Goal: Information Seeking & Learning: Learn about a topic

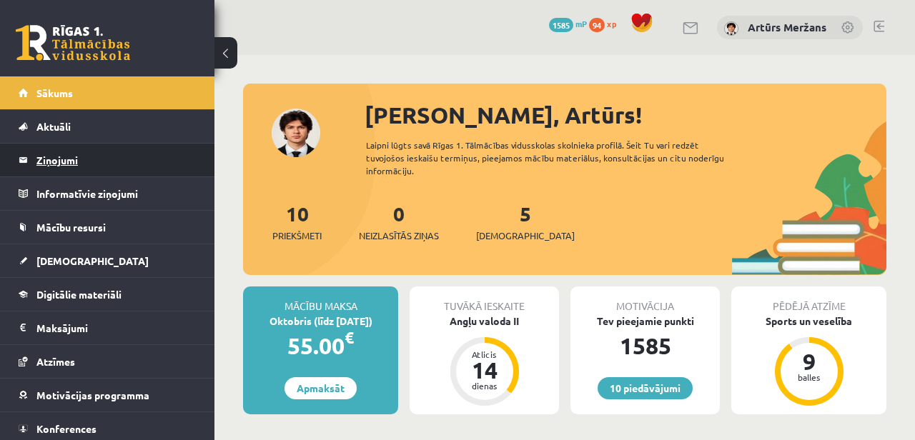
click at [83, 154] on legend "Ziņojumi 0" at bounding box center [116, 160] width 160 height 33
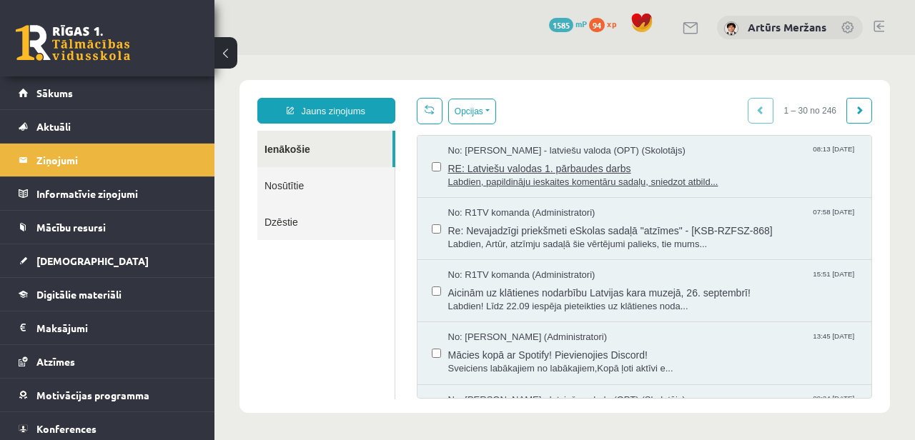
click at [533, 169] on span "RE: Latviešu valodas 1. pārbaudes darbs" at bounding box center [653, 167] width 410 height 18
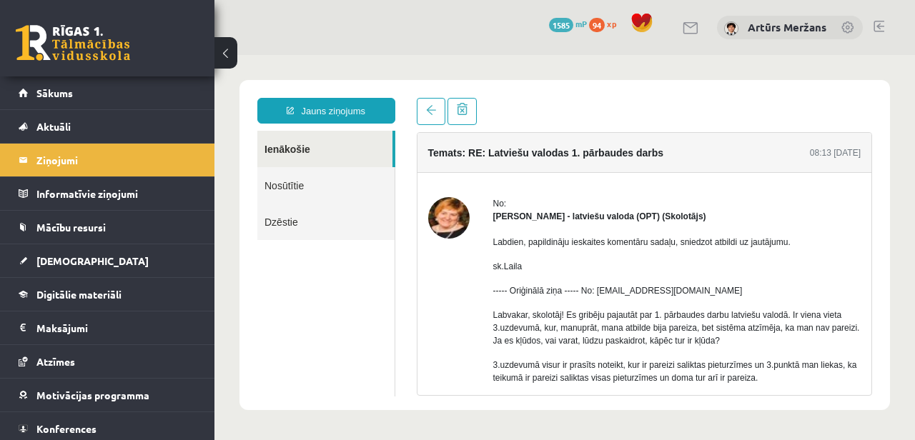
scroll to position [123, 0]
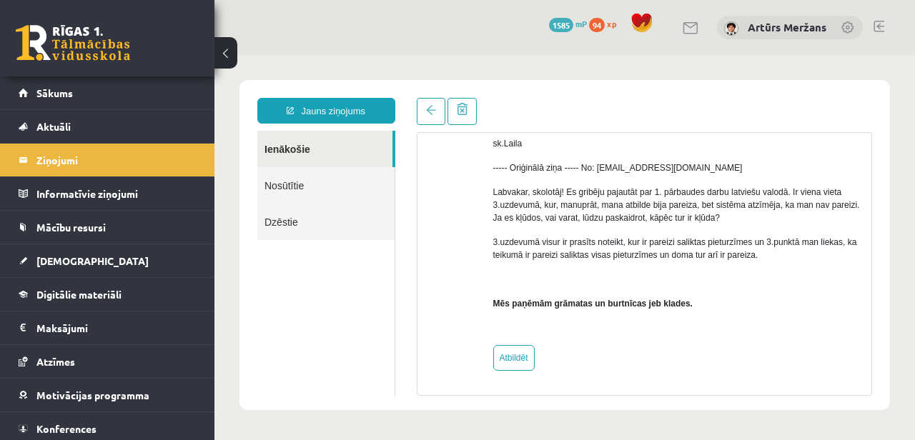
click at [517, 372] on div "No: [PERSON_NAME] - latviešu valoda (OPT) (Skolotājs) Labdien, papildināju iesk…" at bounding box center [645, 222] width 455 height 345
click at [516, 361] on link "Atbildēt" at bounding box center [513, 358] width 41 height 26
type input "**********"
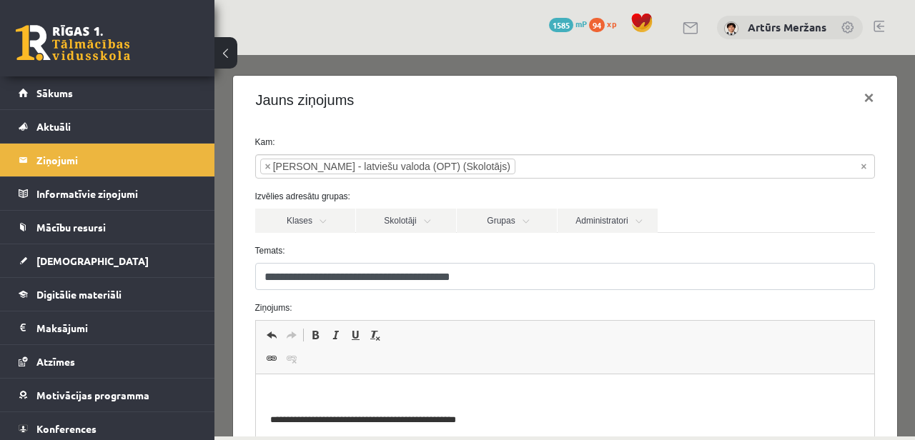
scroll to position [130, 0]
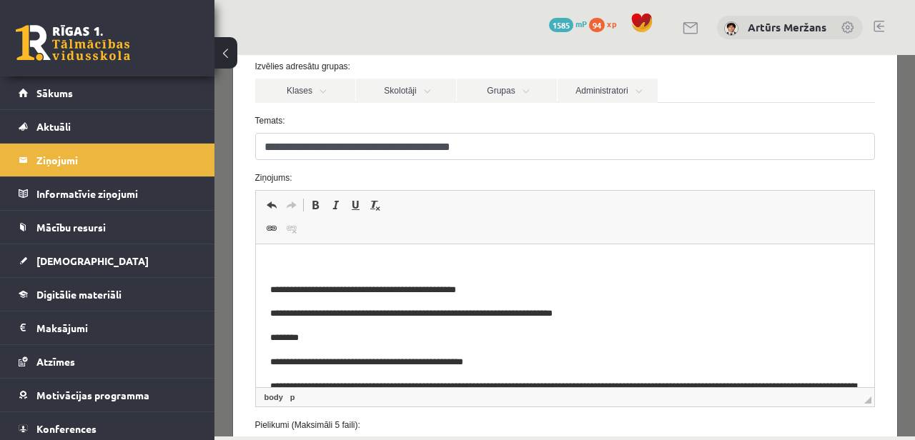
click at [375, 274] on body "**********" at bounding box center [565, 377] width 590 height 237
click at [374, 255] on html "**********" at bounding box center [564, 378] width 619 height 266
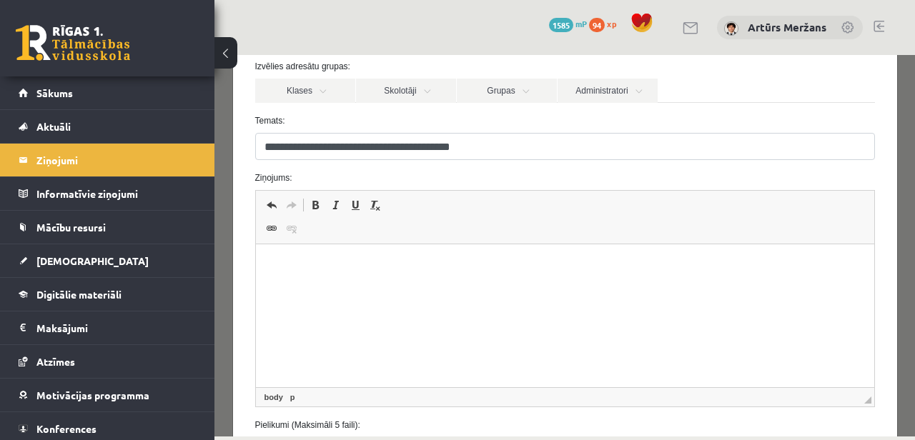
scroll to position [29, 0]
click at [368, 252] on body "**********" at bounding box center [565, 421] width 590 height 383
click at [322, 265] on p "**********" at bounding box center [565, 262] width 590 height 15
click at [364, 258] on p "**********" at bounding box center [565, 262] width 590 height 15
click at [296, 293] on body "**********" at bounding box center [565, 445] width 590 height 430
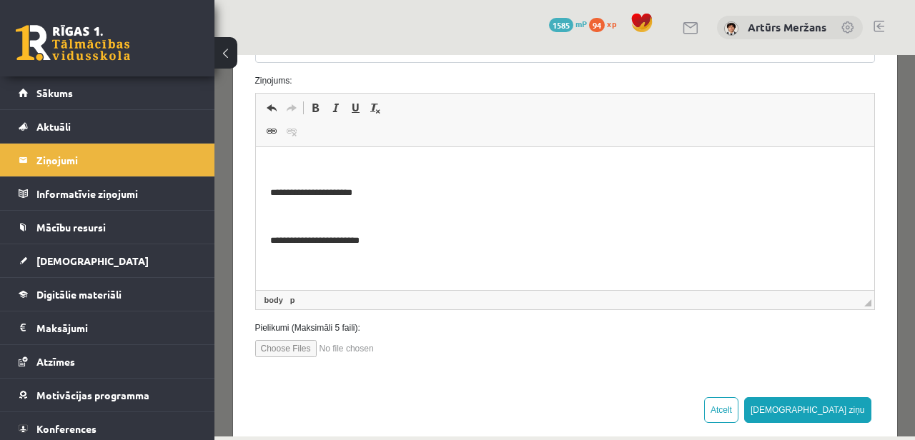
scroll to position [252, 0]
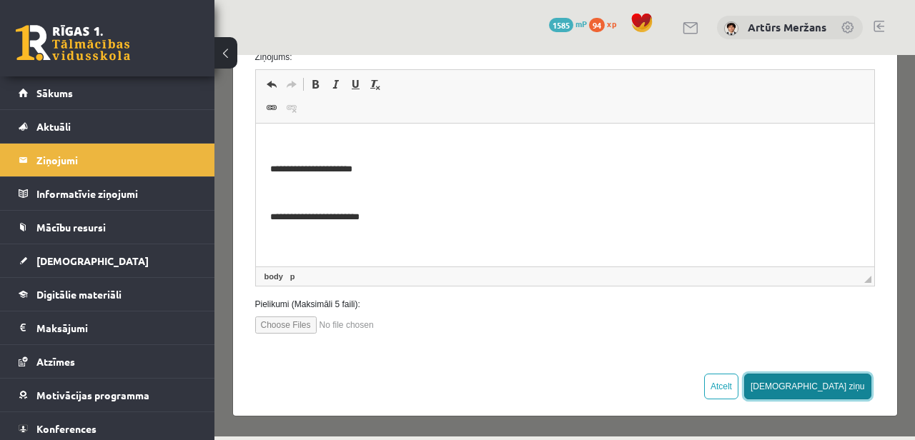
click at [854, 392] on button "Sūtīt ziņu" at bounding box center [807, 387] width 127 height 26
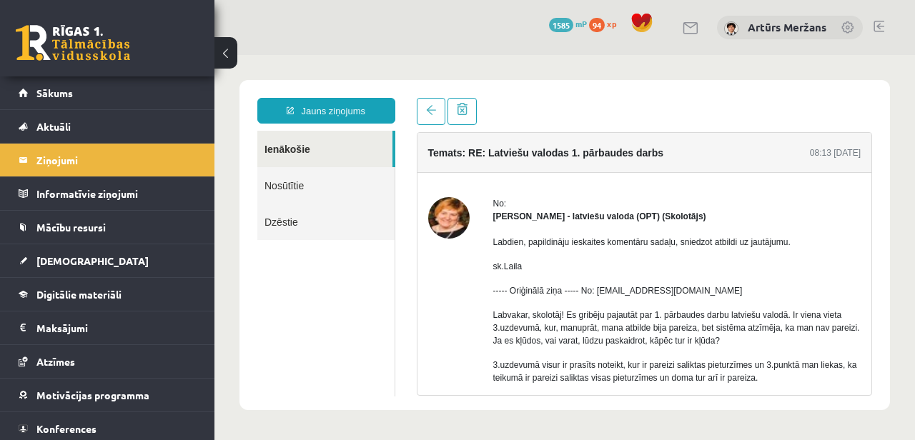
scroll to position [0, 0]
click at [343, 174] on link "Nosūtītie" at bounding box center [325, 185] width 137 height 36
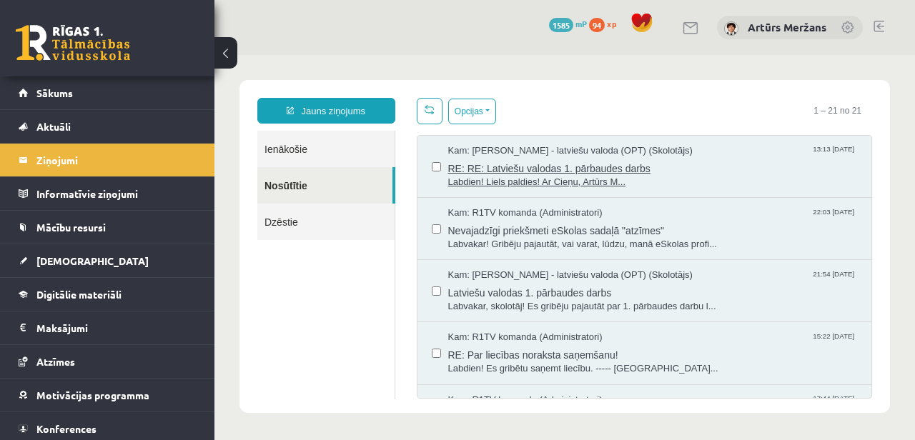
click at [520, 180] on span "Labdien! Liels paldies! Ar Cieņu, Artūrs M..." at bounding box center [653, 183] width 410 height 14
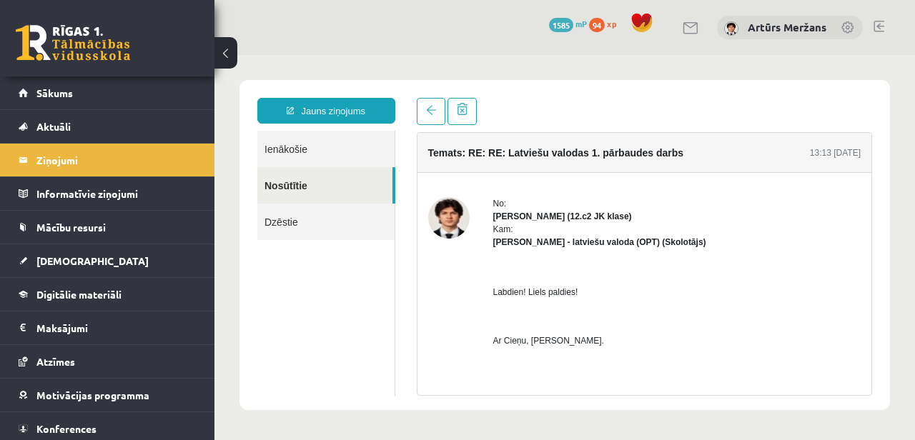
click at [323, 160] on link "Ienākošie" at bounding box center [325, 149] width 137 height 36
click at [262, 145] on link "Ienākošie" at bounding box center [325, 149] width 137 height 36
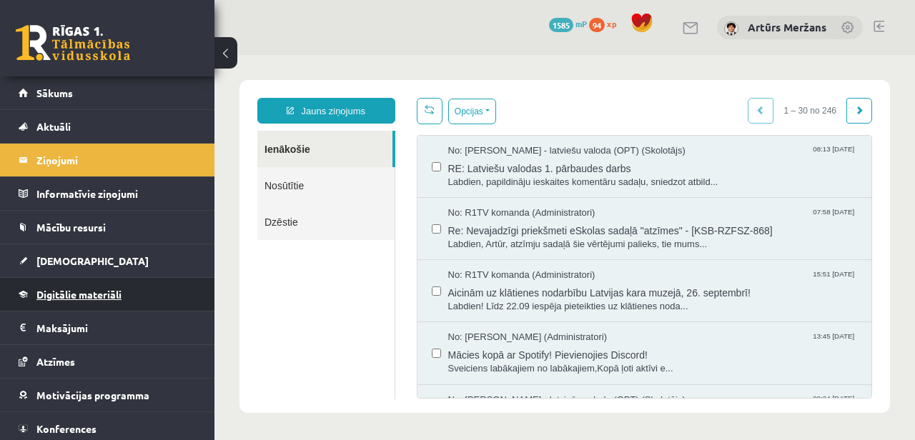
click at [81, 290] on span "Digitālie materiāli" at bounding box center [78, 294] width 85 height 13
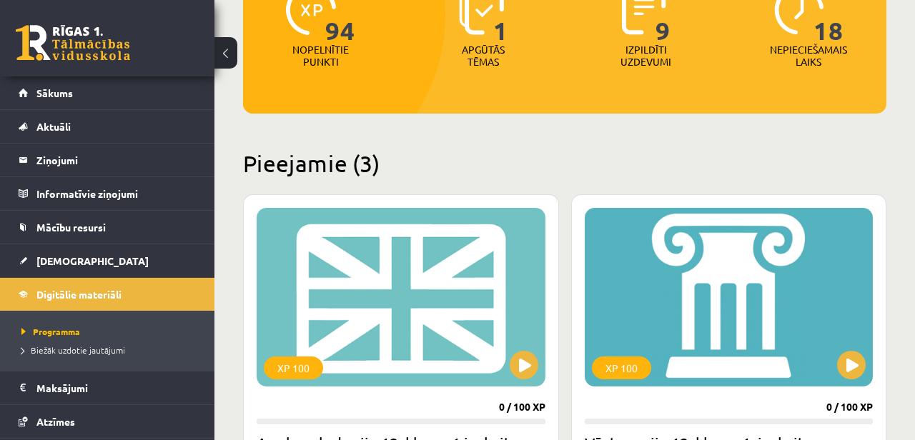
scroll to position [336, 0]
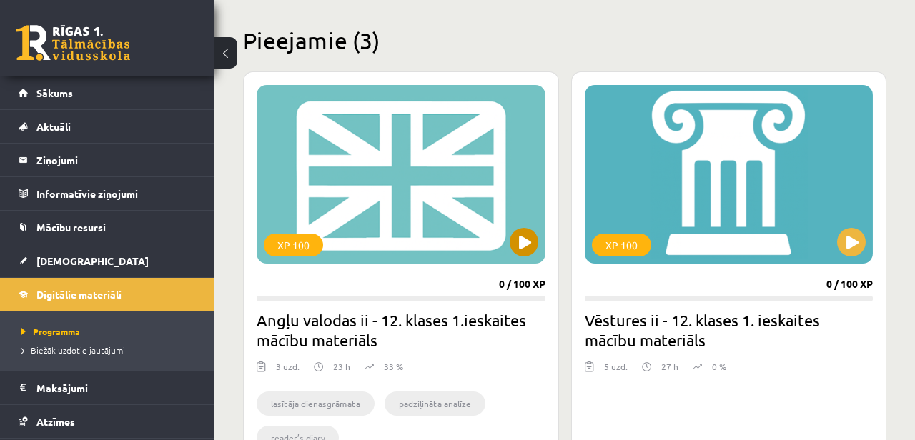
click at [393, 196] on div "XP 100" at bounding box center [401, 174] width 289 height 179
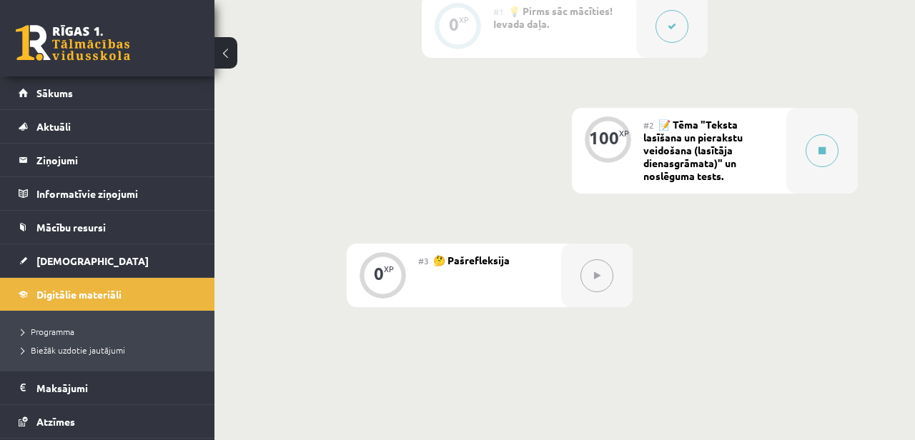
scroll to position [458, 0]
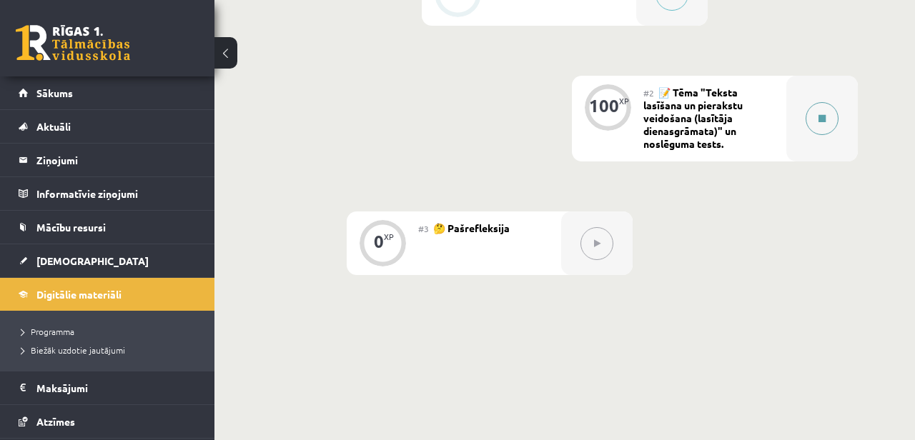
click at [818, 97] on div at bounding box center [823, 119] width 72 height 86
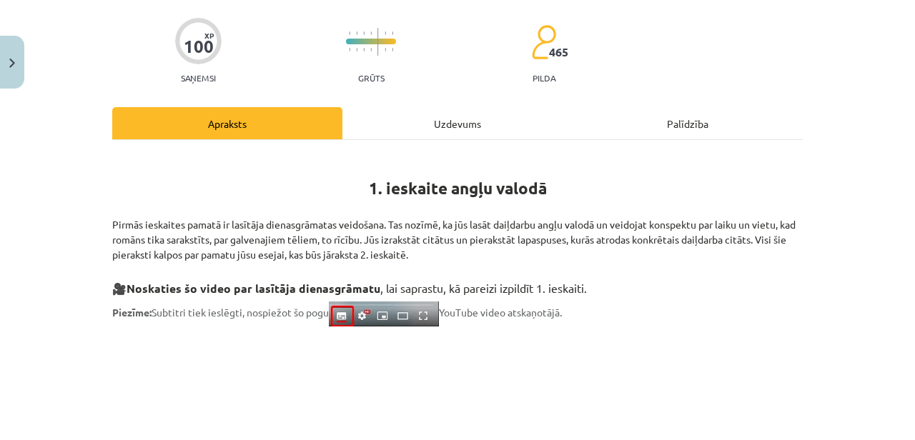
click at [427, 122] on div "Uzdevums" at bounding box center [458, 123] width 230 height 32
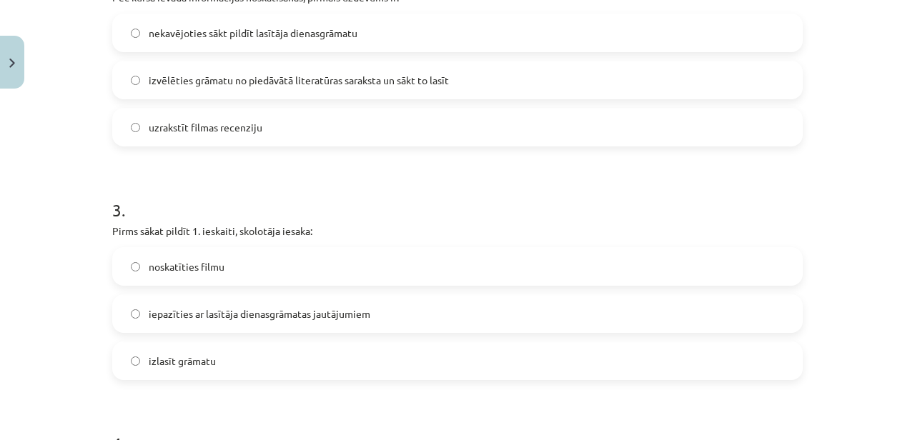
scroll to position [0, 0]
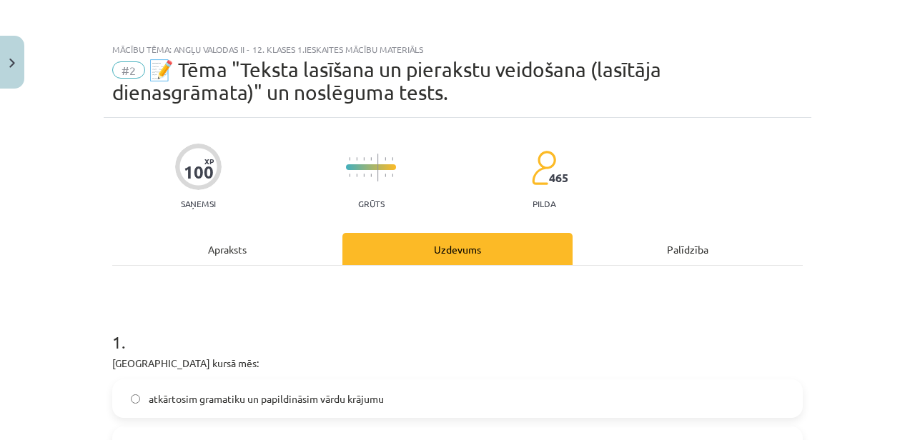
click at [276, 249] on div "Apraksts" at bounding box center [227, 249] width 230 height 32
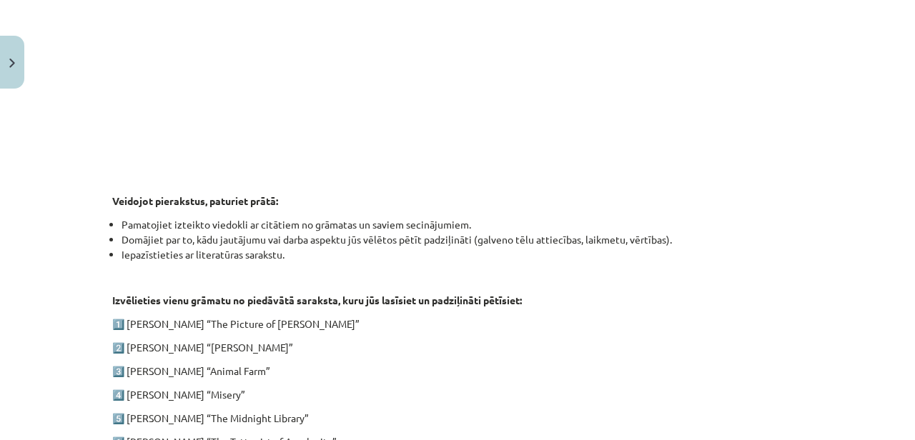
scroll to position [794, 0]
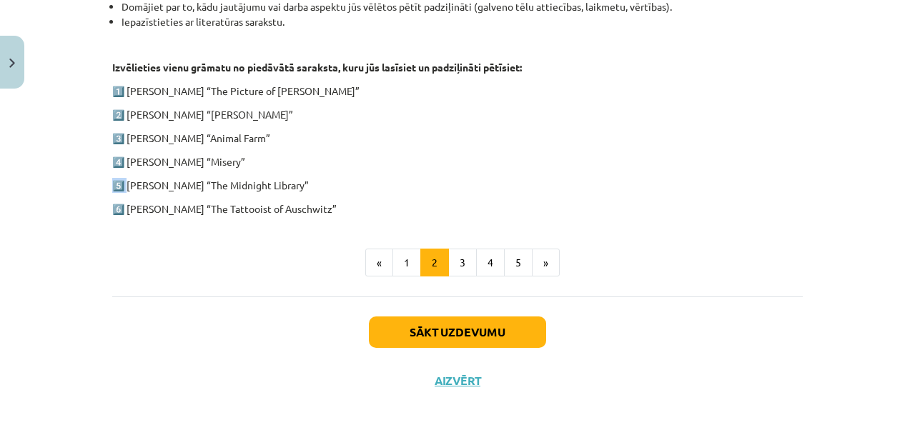
drag, startPoint x: 127, startPoint y: 181, endPoint x: 291, endPoint y: 176, distance: 163.8
click at [140, 179] on p "5️⃣ Matt Haig “The Midnight Library”" at bounding box center [457, 185] width 691 height 15
drag, startPoint x: 126, startPoint y: 183, endPoint x: 278, endPoint y: 179, distance: 152.4
click at [278, 179] on p "5️⃣ Matt Haig “The Midnight Library”" at bounding box center [457, 185] width 691 height 15
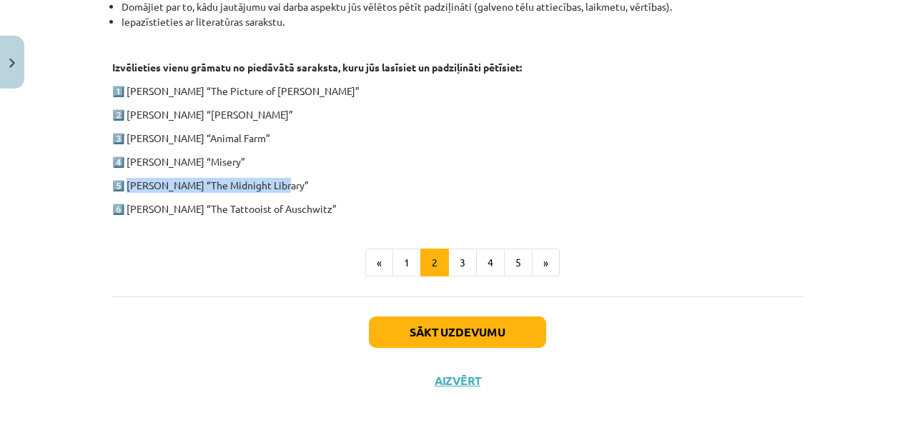
copy p "Matt Haig “The Midnight Library”"
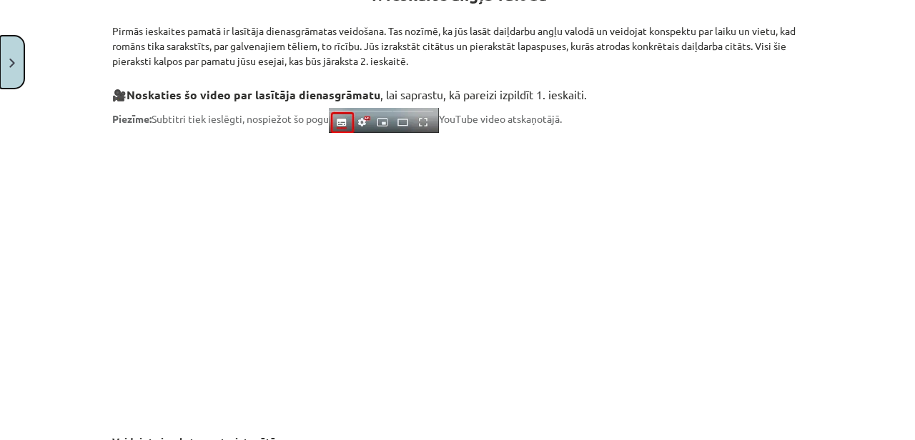
click at [18, 52] on button "Close" at bounding box center [12, 62] width 24 height 53
click at [59, 41] on div "Mācību tēma: Angļu valodas ii - 12. klases 1.ieskaites mācību materiāls #2 📝 Tē…" at bounding box center [457, 220] width 915 height 440
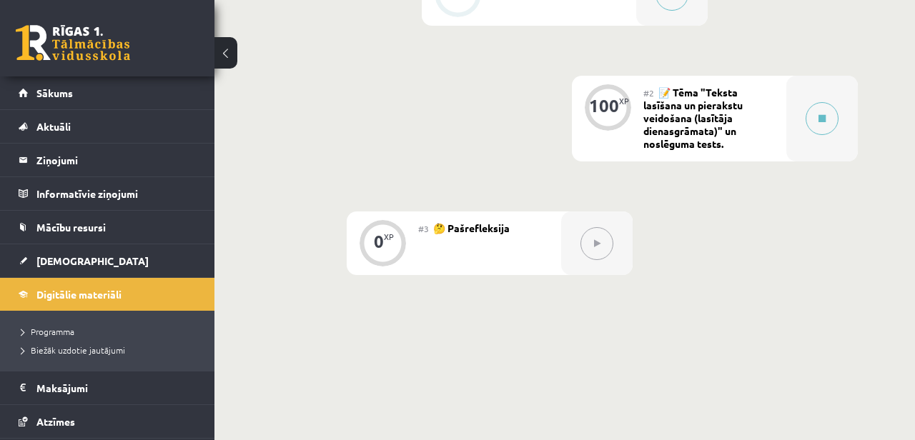
click at [46, 41] on link at bounding box center [73, 43] width 114 height 36
